Goal: Task Accomplishment & Management: Manage account settings

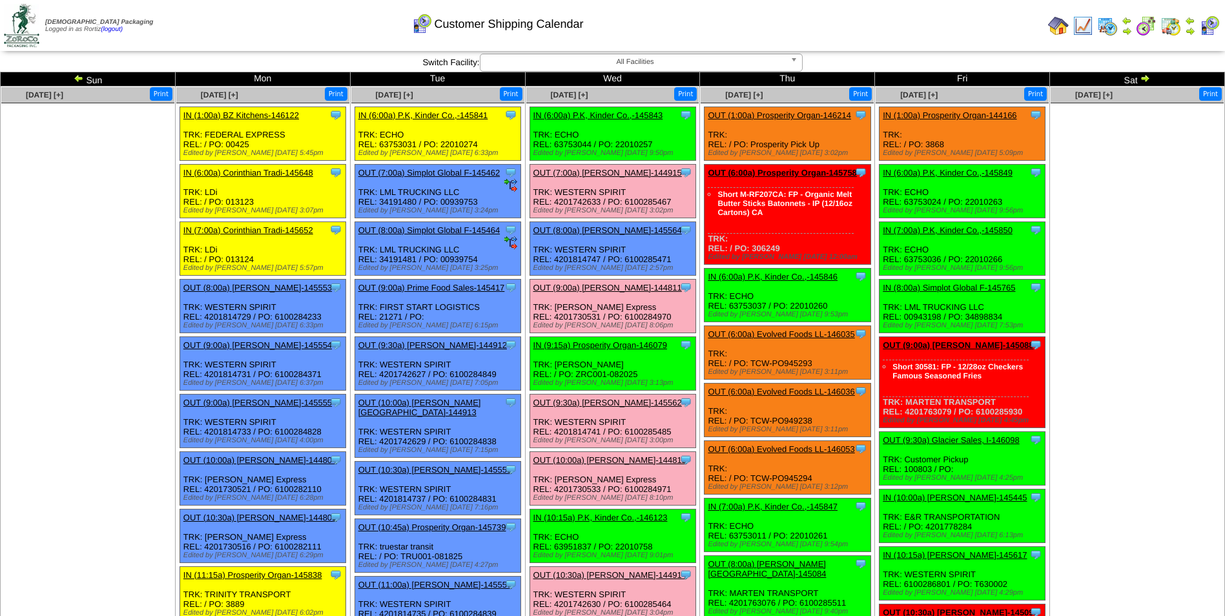
click at [873, 38] on td "Print All" at bounding box center [678, 25] width 729 height 48
click at [860, 23] on td "Print All" at bounding box center [678, 25] width 729 height 48
click at [1191, 31] on img at bounding box center [1190, 31] width 10 height 10
click at [748, 34] on div "Customer Shipping Calendar" at bounding box center [497, 20] width 704 height 36
click at [1067, 25] on img at bounding box center [1058, 25] width 21 height 21
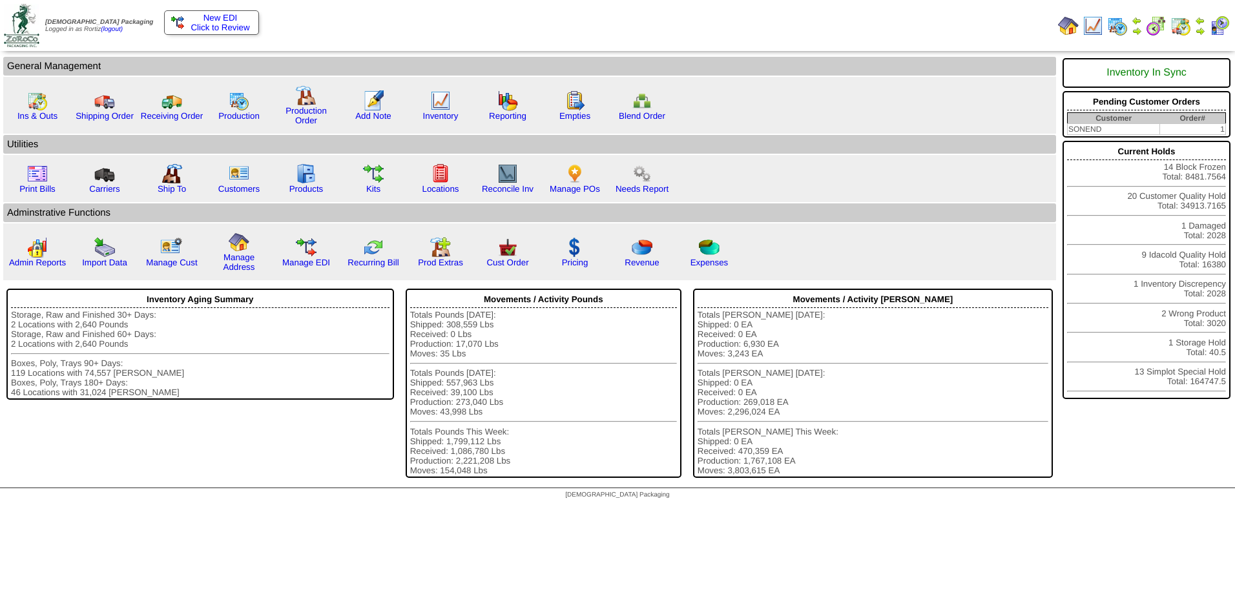
click at [206, 26] on span "Click to Review" at bounding box center [211, 28] width 81 height 10
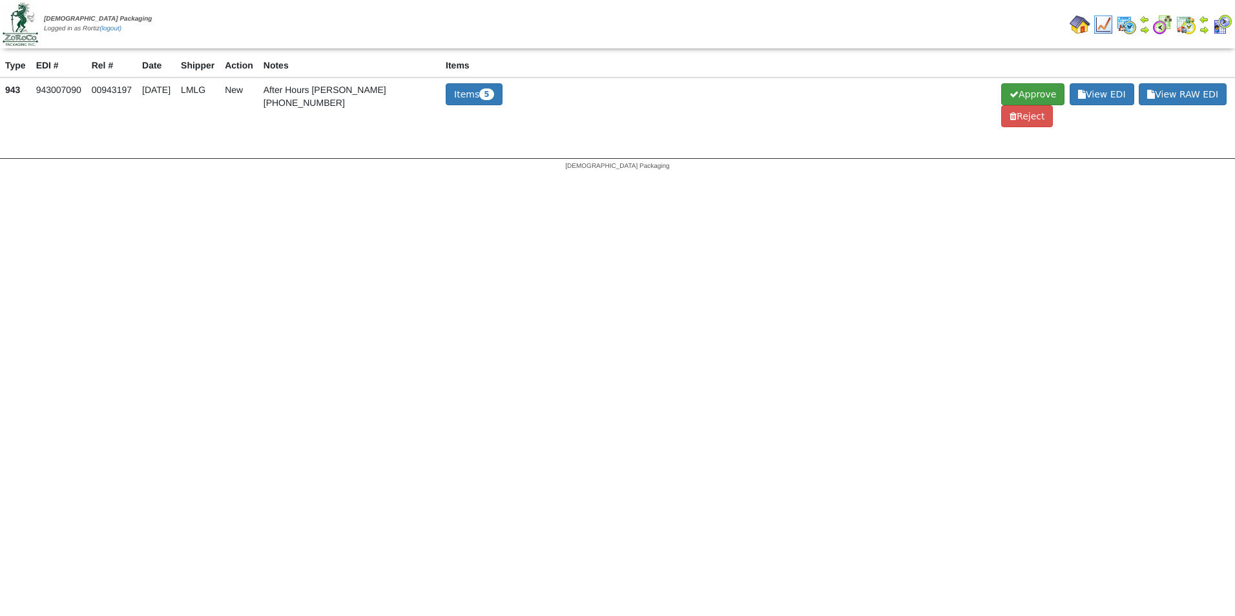
click at [1046, 91] on span "Approve" at bounding box center [1032, 94] width 63 height 22
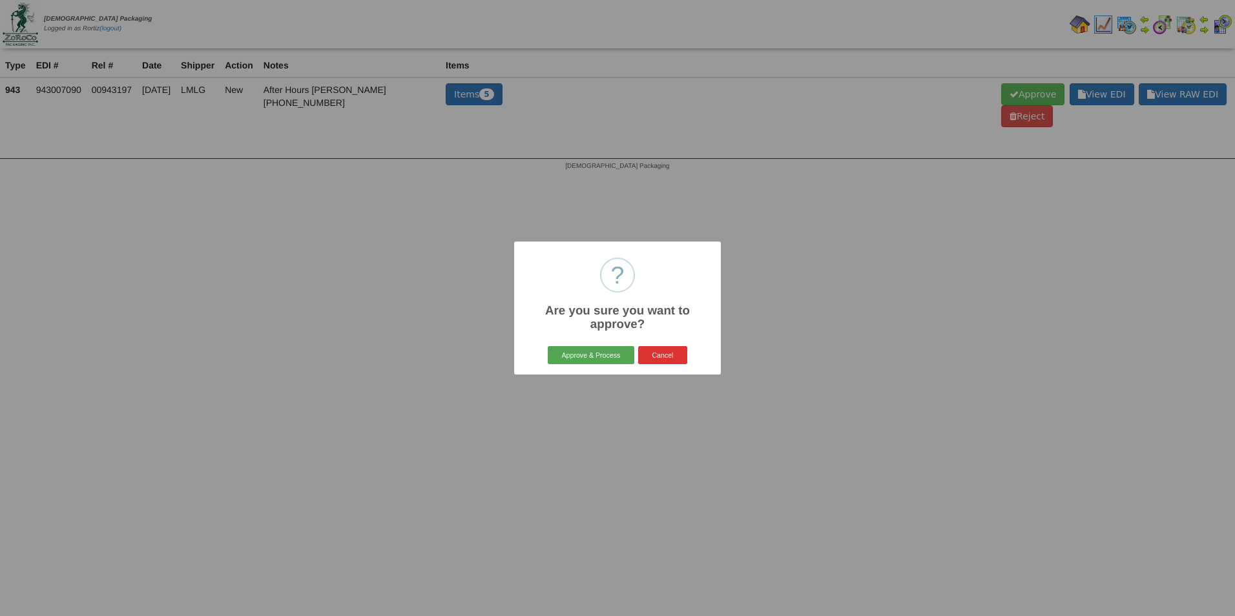
click at [609, 356] on button "Approve & Process" at bounding box center [591, 355] width 86 height 18
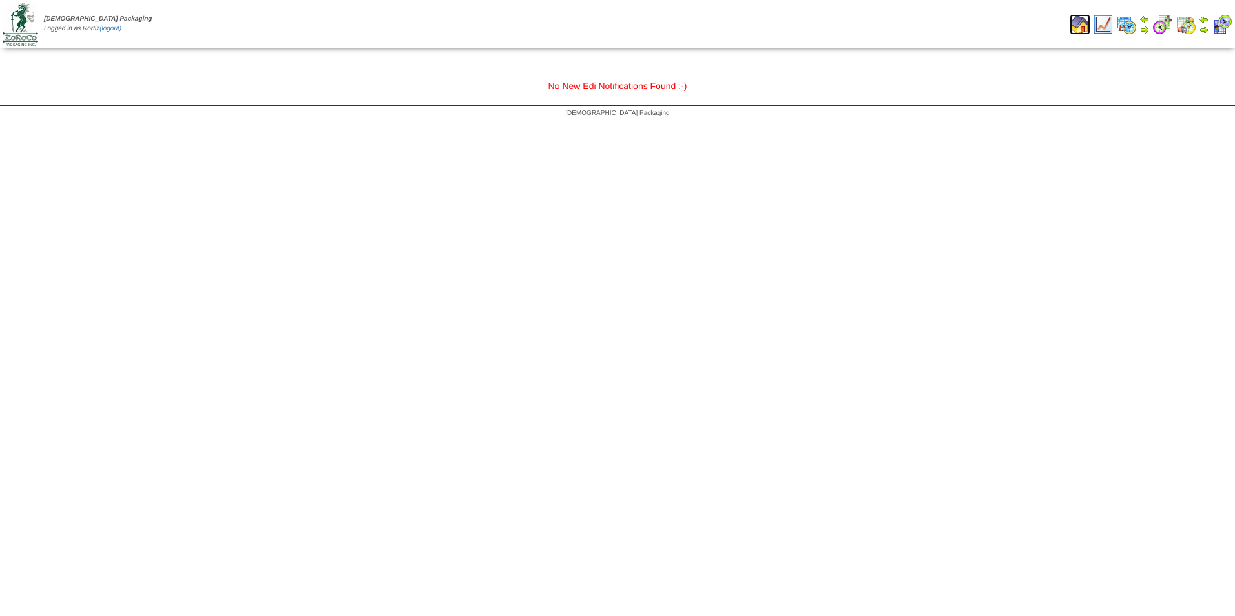
click at [1080, 28] on img at bounding box center [1079, 24] width 21 height 21
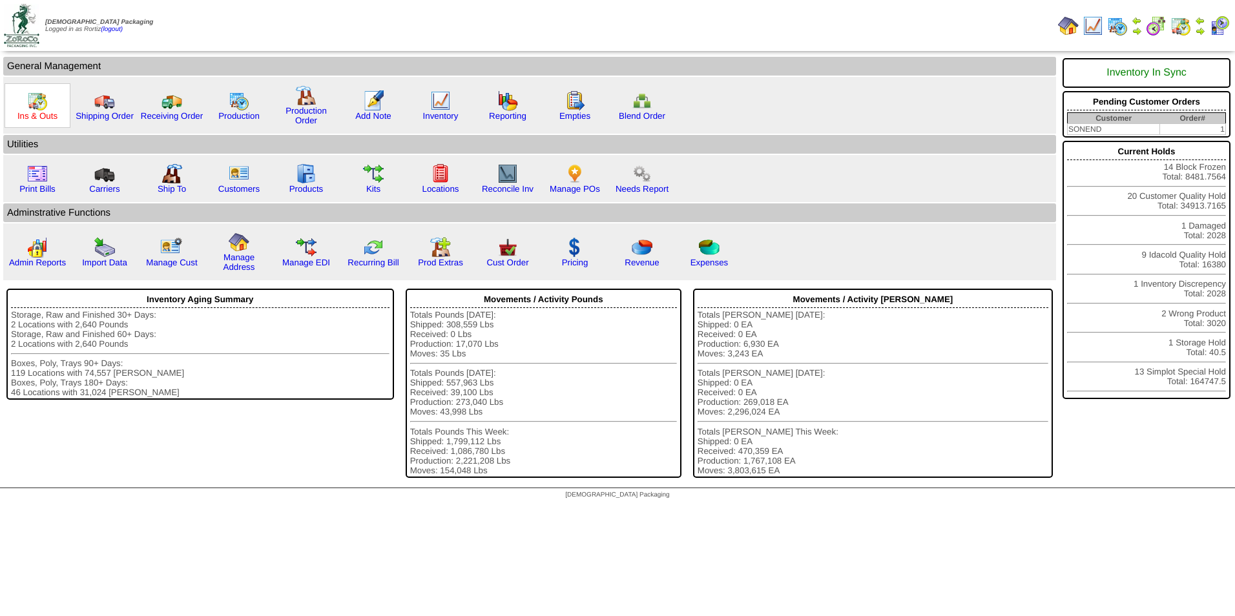
click at [49, 112] on link "Ins & Outs" at bounding box center [37, 116] width 40 height 10
click at [25, 97] on div "Ins & Outs" at bounding box center [38, 105] width 66 height 45
click at [38, 112] on link "Ins & Outs" at bounding box center [37, 116] width 40 height 10
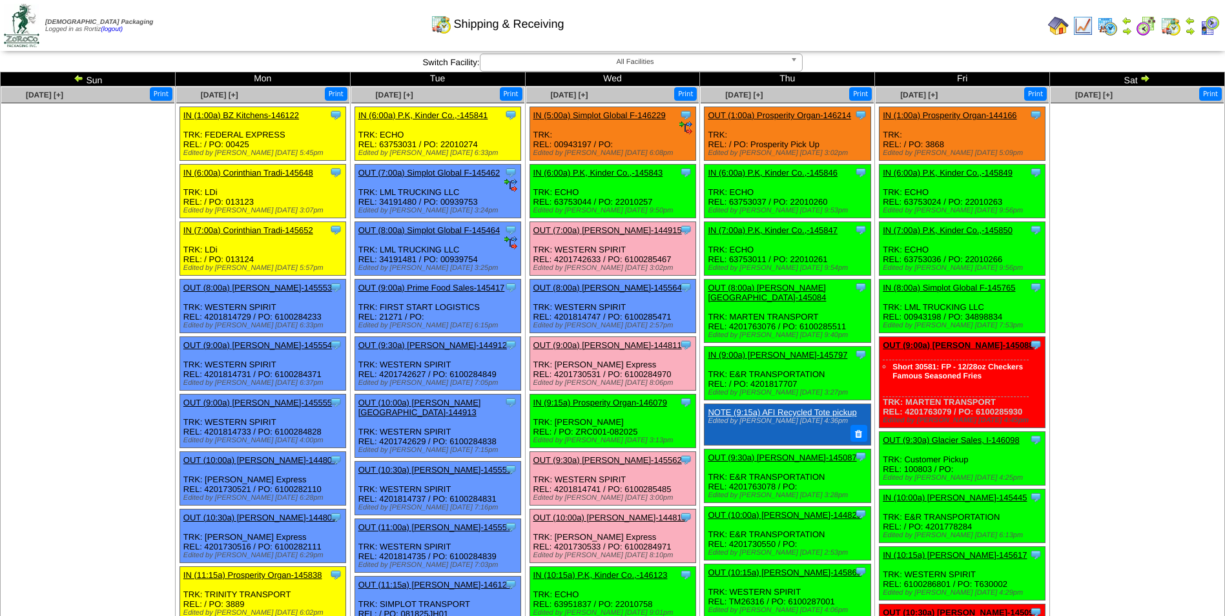
click at [579, 140] on div "Clone Item IN (5:00a) Simplot Global F-146229 Simplot Global Food, LLC Schedule…" at bounding box center [613, 134] width 166 height 54
copy div "00943197"
click at [889, 26] on td "Print All" at bounding box center [678, 25] width 729 height 48
click at [572, 115] on link "IN (5:00a) Simplot Global F-146229" at bounding box center [599, 115] width 132 height 10
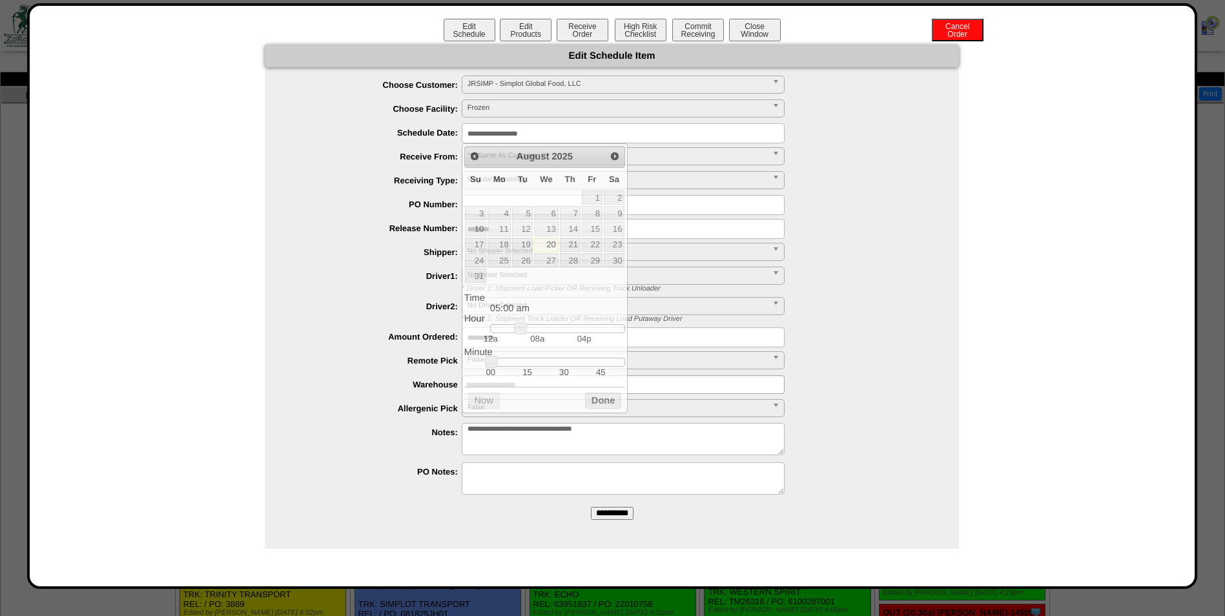
click at [572, 130] on input "**********" at bounding box center [623, 133] width 323 height 20
type input "**********"
drag, startPoint x: 528, startPoint y: 331, endPoint x: 590, endPoint y: 335, distance: 62.2
click at [590, 335] on link at bounding box center [590, 328] width 13 height 13
click at [606, 409] on button "Done" at bounding box center [603, 401] width 36 height 16
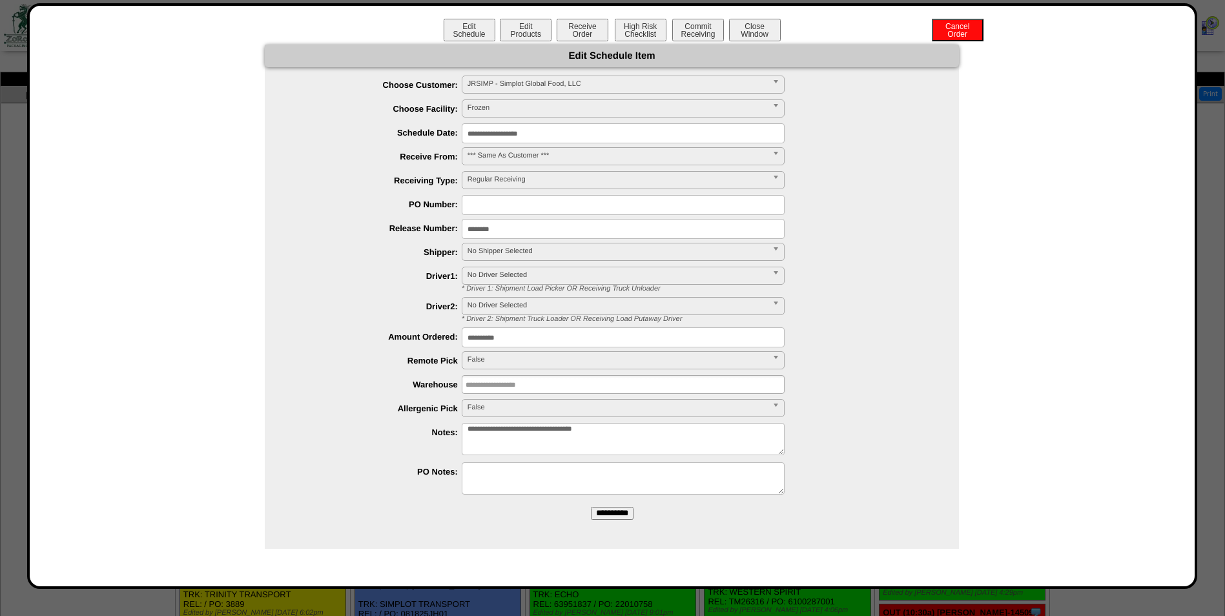
click at [614, 511] on input "**********" at bounding box center [612, 513] width 43 height 13
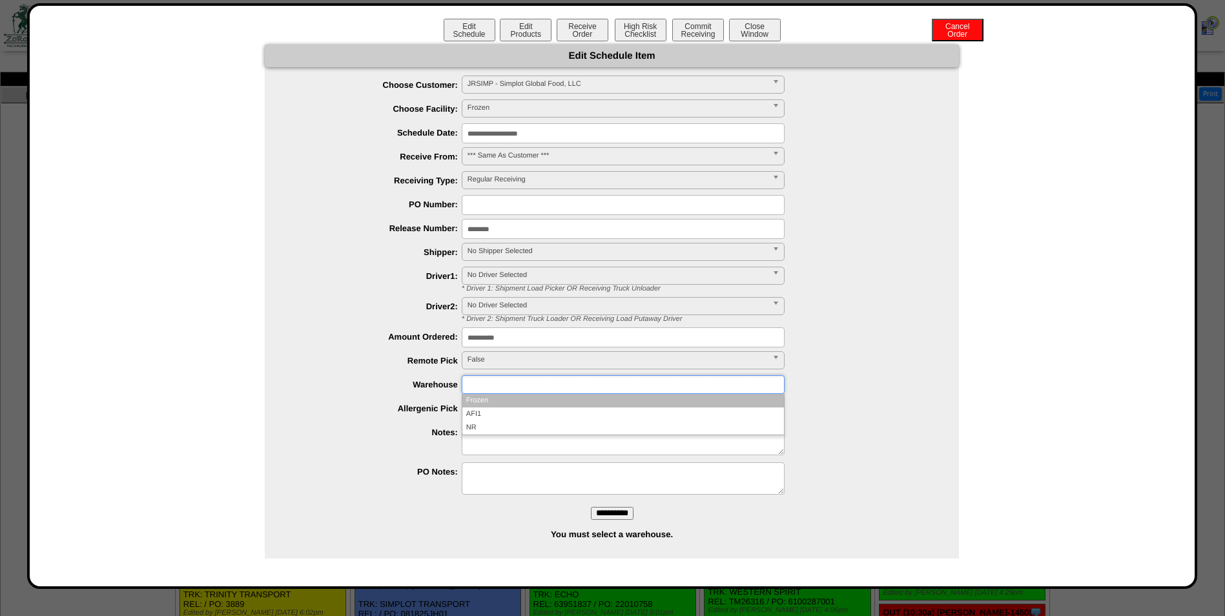
click at [528, 386] on input "text" at bounding box center [507, 385] width 83 height 16
click at [525, 406] on li "Frozen" at bounding box center [623, 401] width 322 height 14
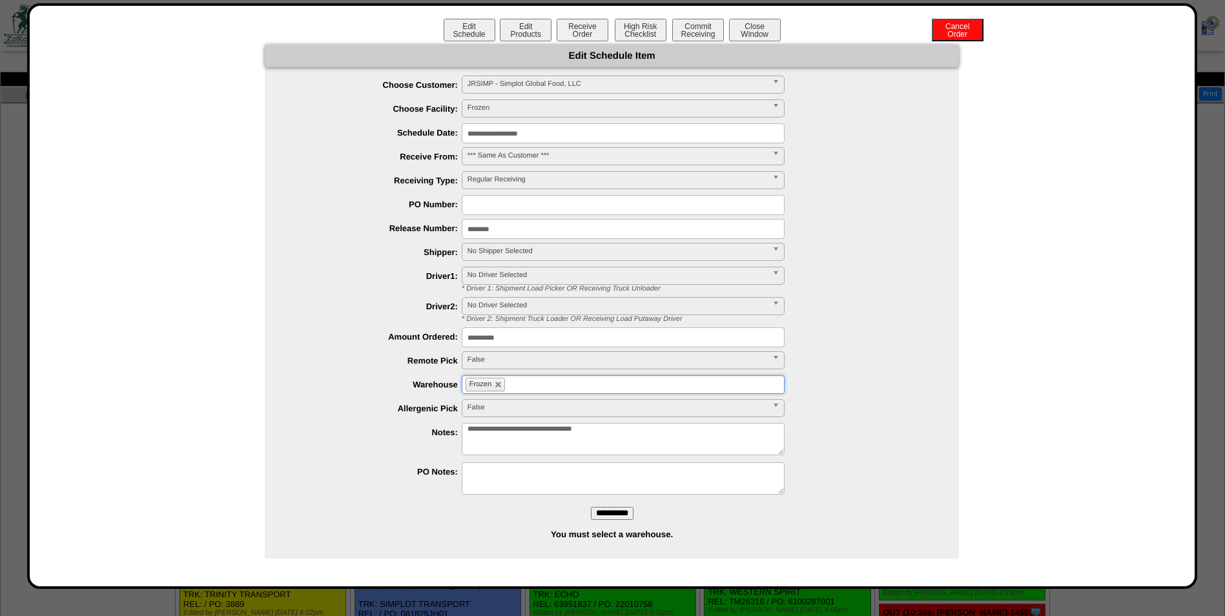
click at [603, 509] on input "**********" at bounding box center [612, 513] width 43 height 13
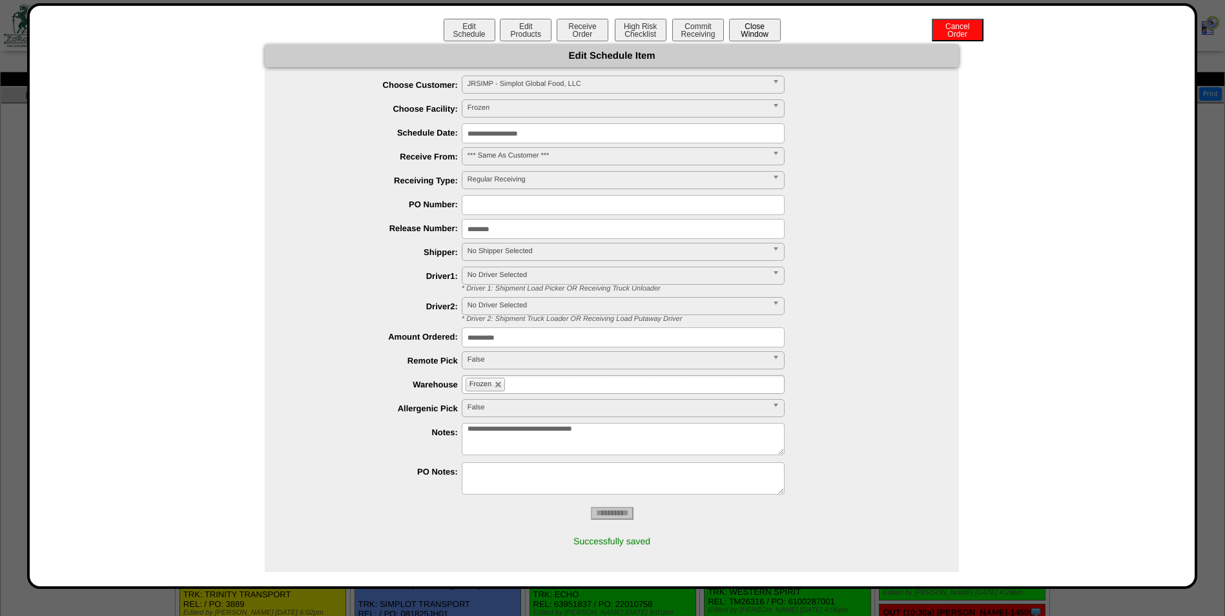
click at [765, 32] on button "Close Window" at bounding box center [755, 30] width 52 height 23
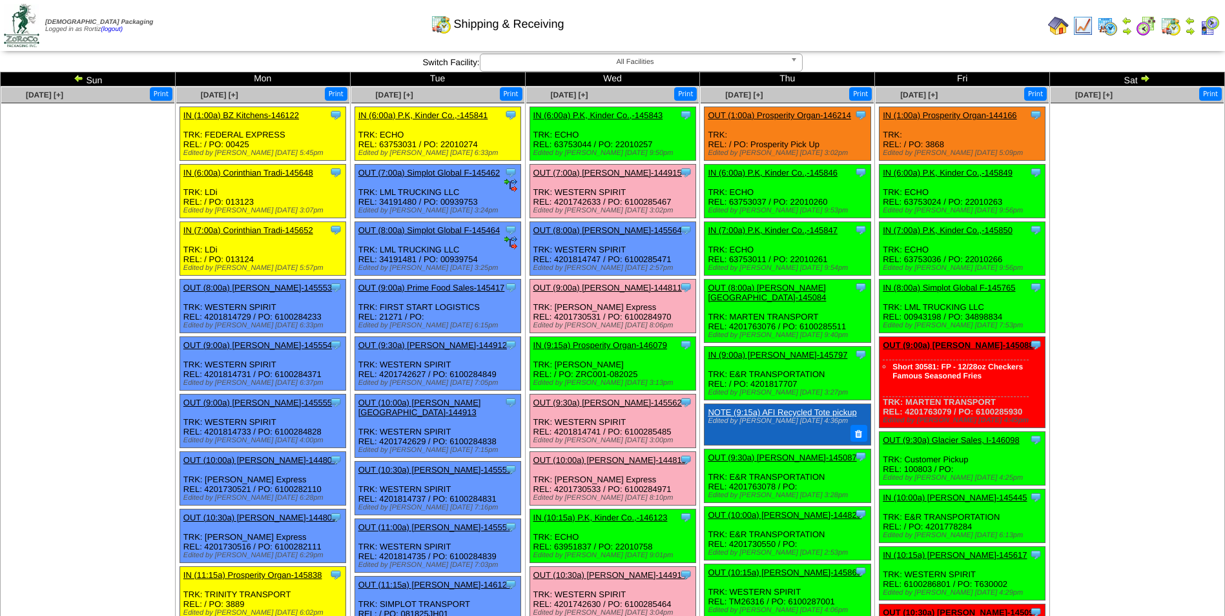
click at [805, 18] on div "Shipping & Receiving" at bounding box center [497, 20] width 704 height 36
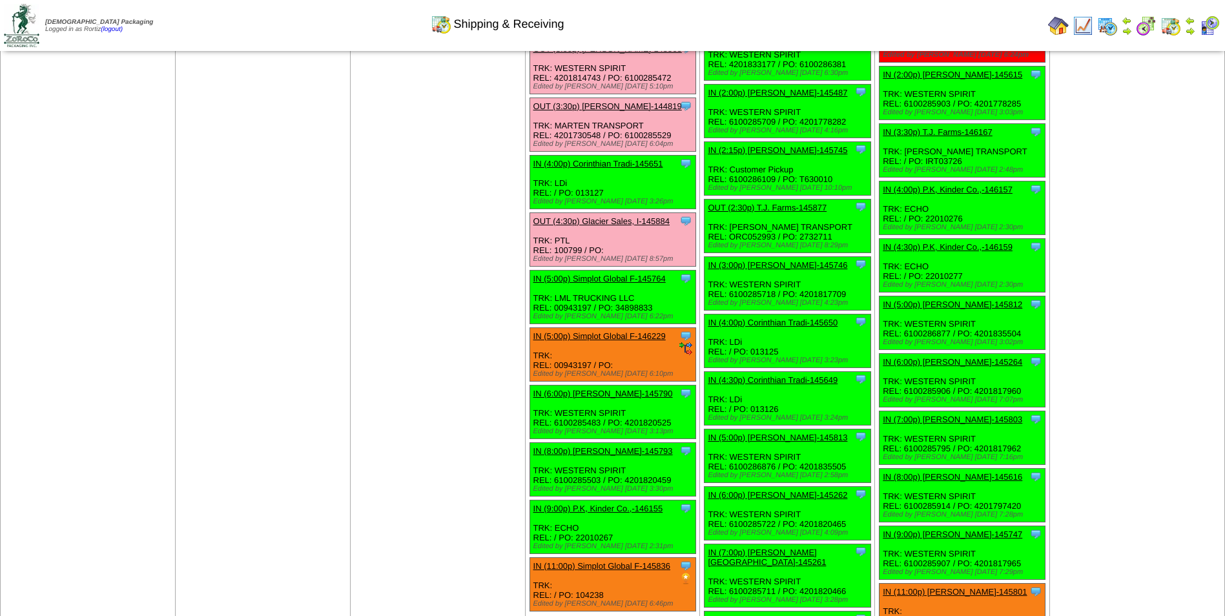
click at [643, 305] on div "Clone Item IN (5:00p) Simplot Global F-145764 Simplot Global Food, LLC Schedule…" at bounding box center [613, 298] width 166 height 54
copy div "34898833"
click at [652, 278] on link "IN (5:00p) Simplot Global F-145764" at bounding box center [599, 279] width 132 height 10
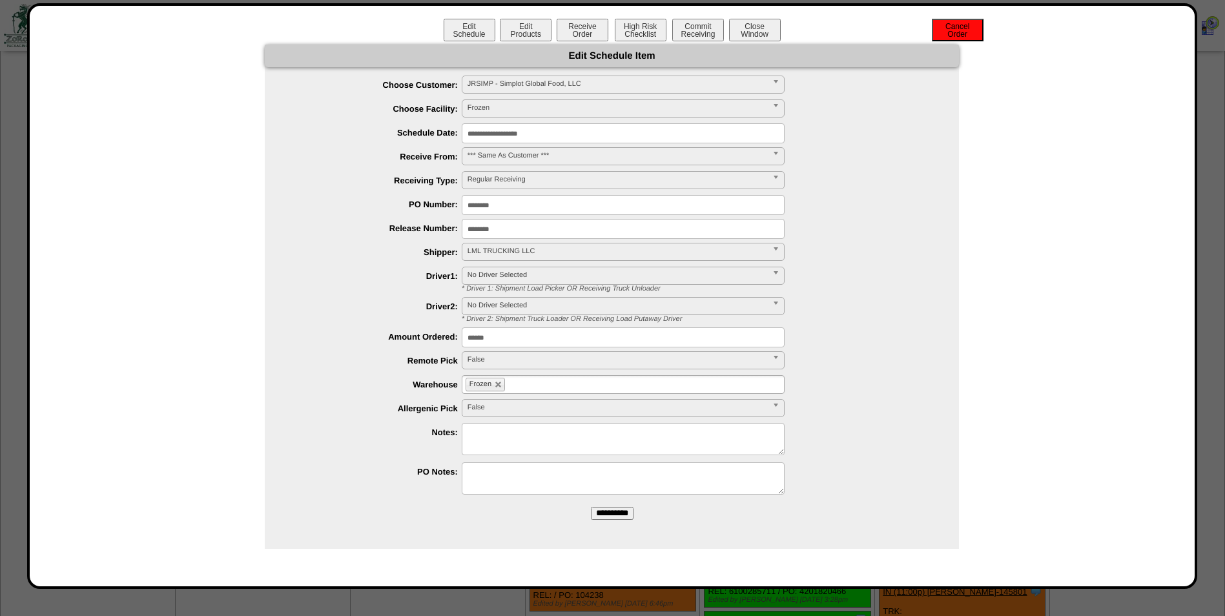
click at [952, 39] on button "Cancel Order" at bounding box center [958, 30] width 52 height 23
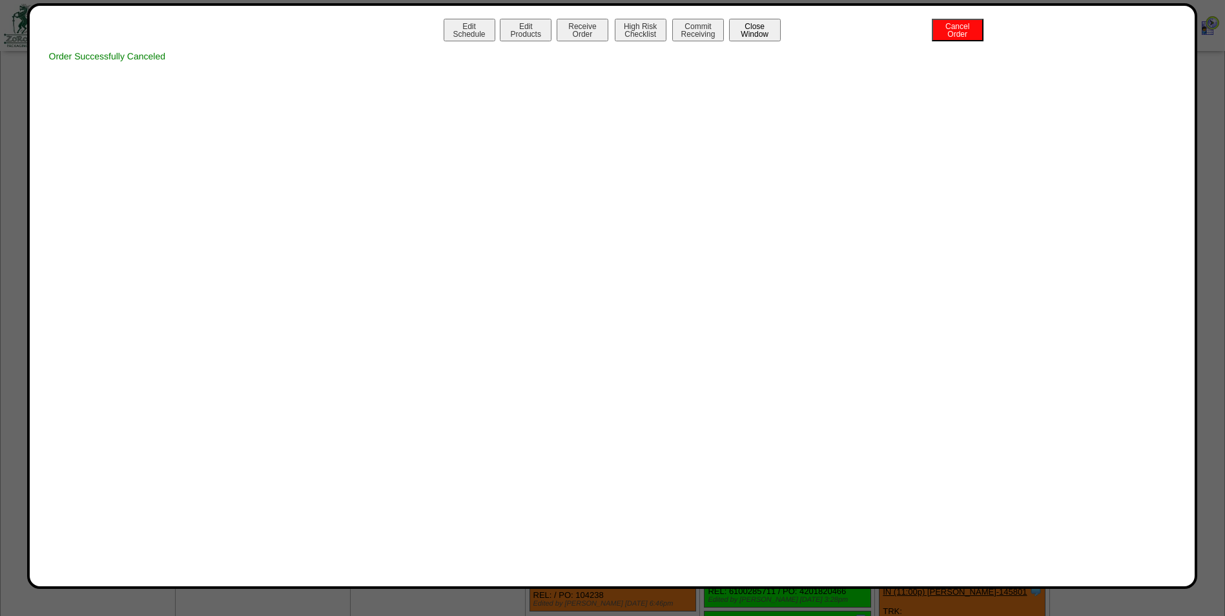
click at [750, 26] on button "Close Window" at bounding box center [755, 30] width 52 height 23
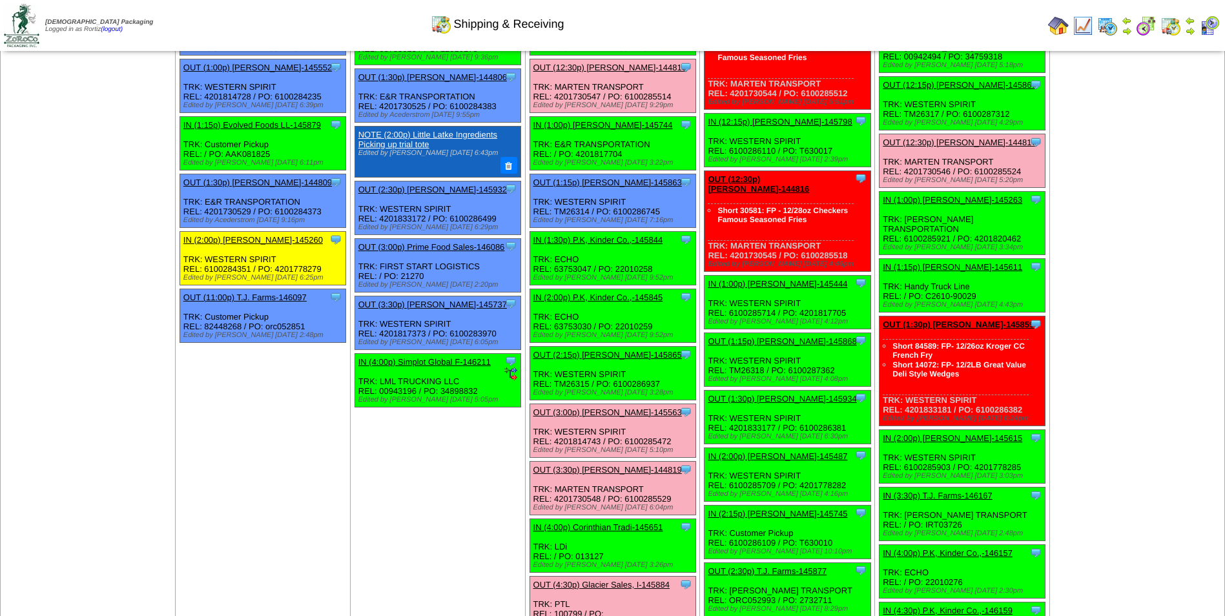
scroll to position [1162, 0]
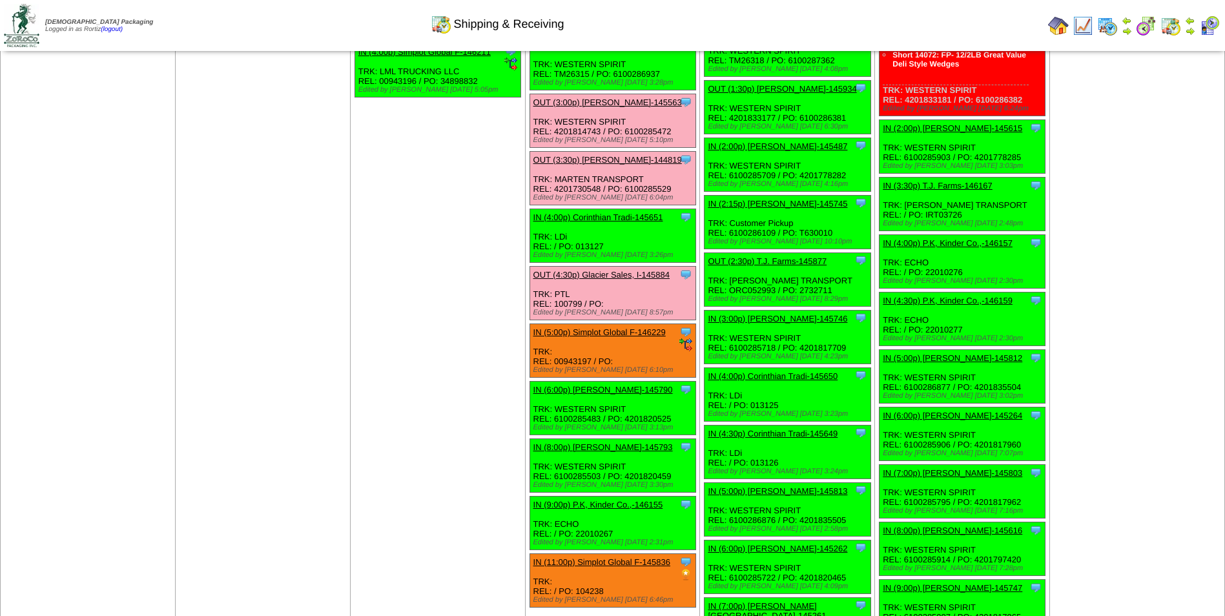
click at [592, 333] on link "IN (5:00p) Simplot Global F-146229" at bounding box center [599, 332] width 132 height 10
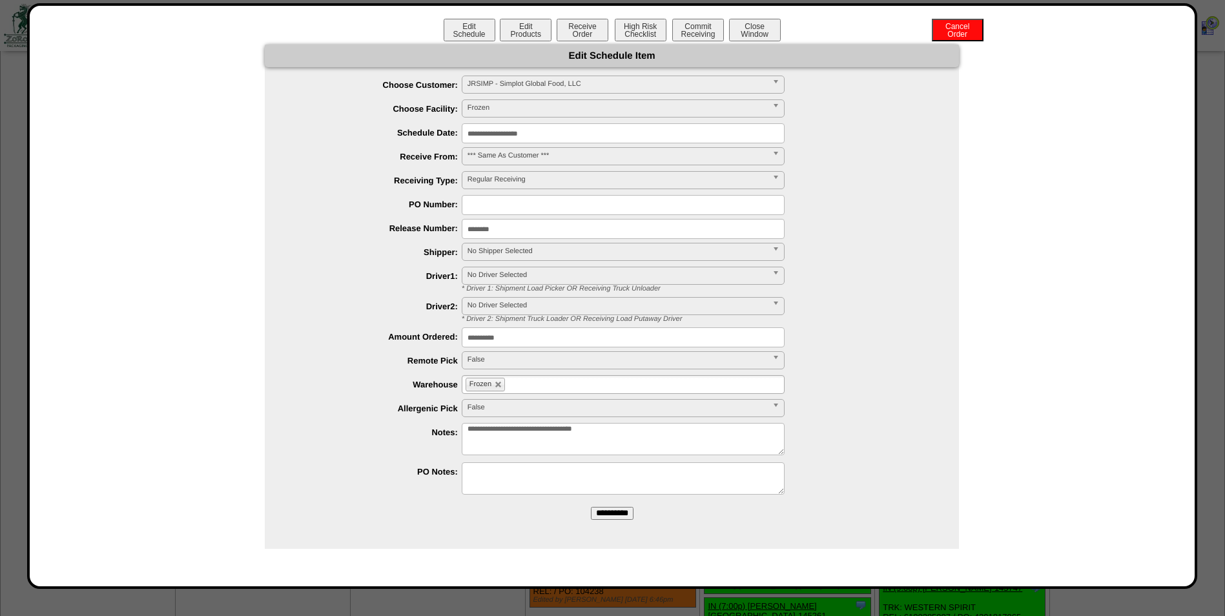
click at [528, 204] on input "text" at bounding box center [623, 205] width 323 height 20
paste input "********"
type input "********"
click at [513, 253] on span "No Shipper Selected" at bounding box center [618, 250] width 300 height 15
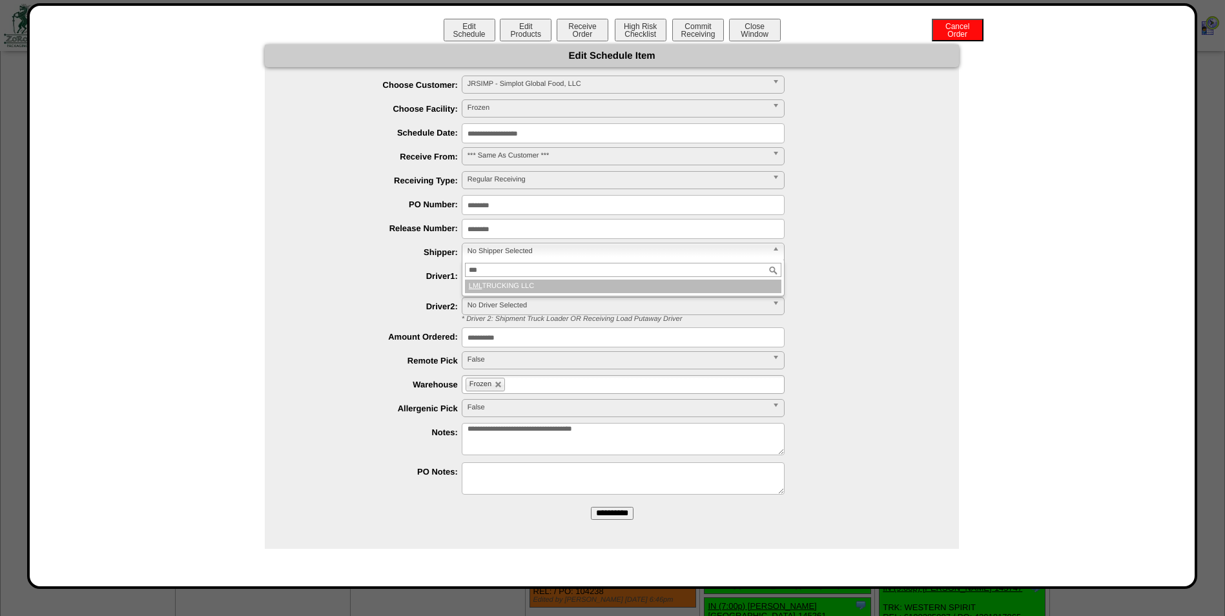
type input "***"
click at [499, 281] on li "LML TRUCKING LLC" at bounding box center [623, 287] width 316 height 14
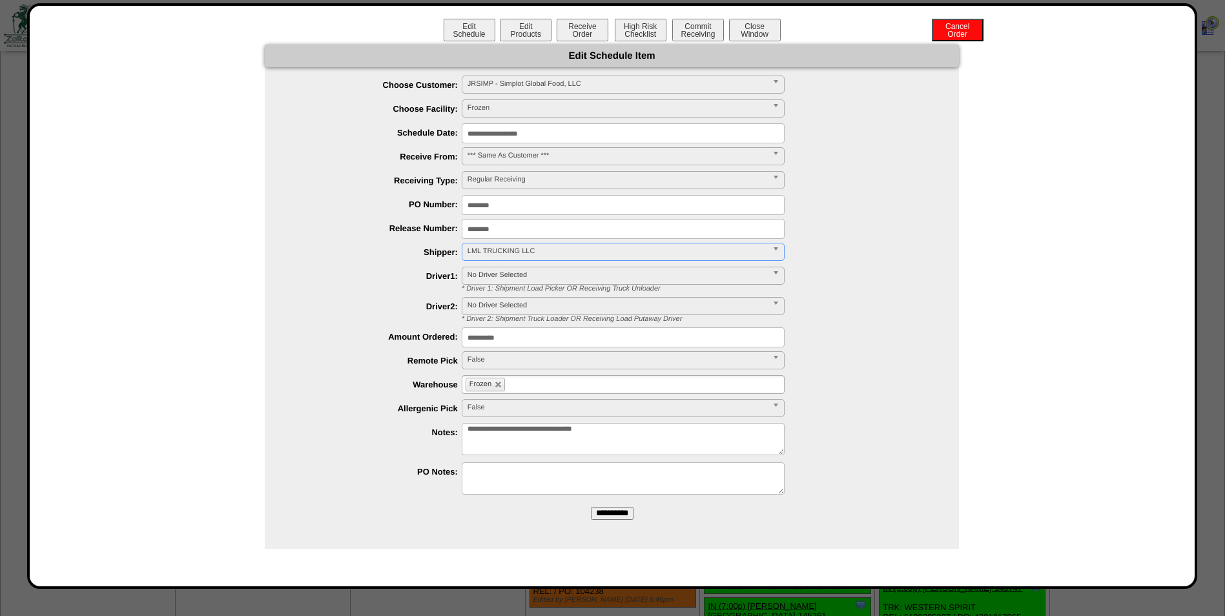
click at [611, 515] on input "**********" at bounding box center [612, 513] width 43 height 13
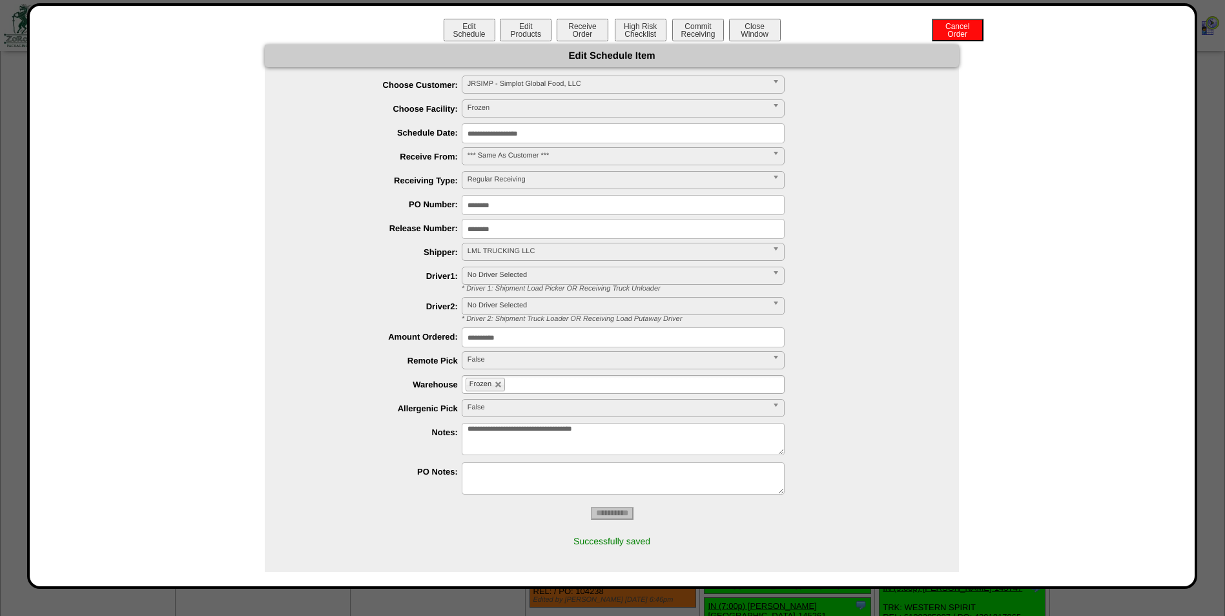
click at [750, 19] on button "Close Window" at bounding box center [755, 30] width 52 height 23
